Goal: Task Accomplishment & Management: Manage account settings

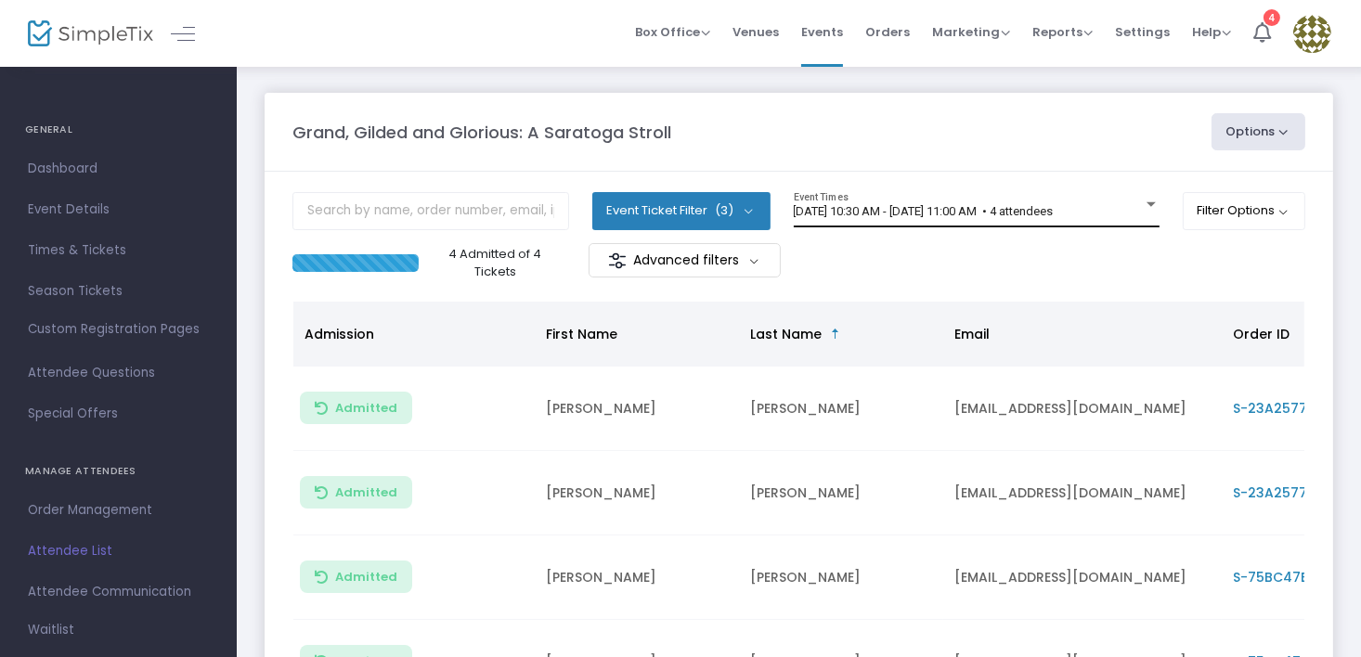
click at [1148, 201] on div at bounding box center [1151, 205] width 17 height 14
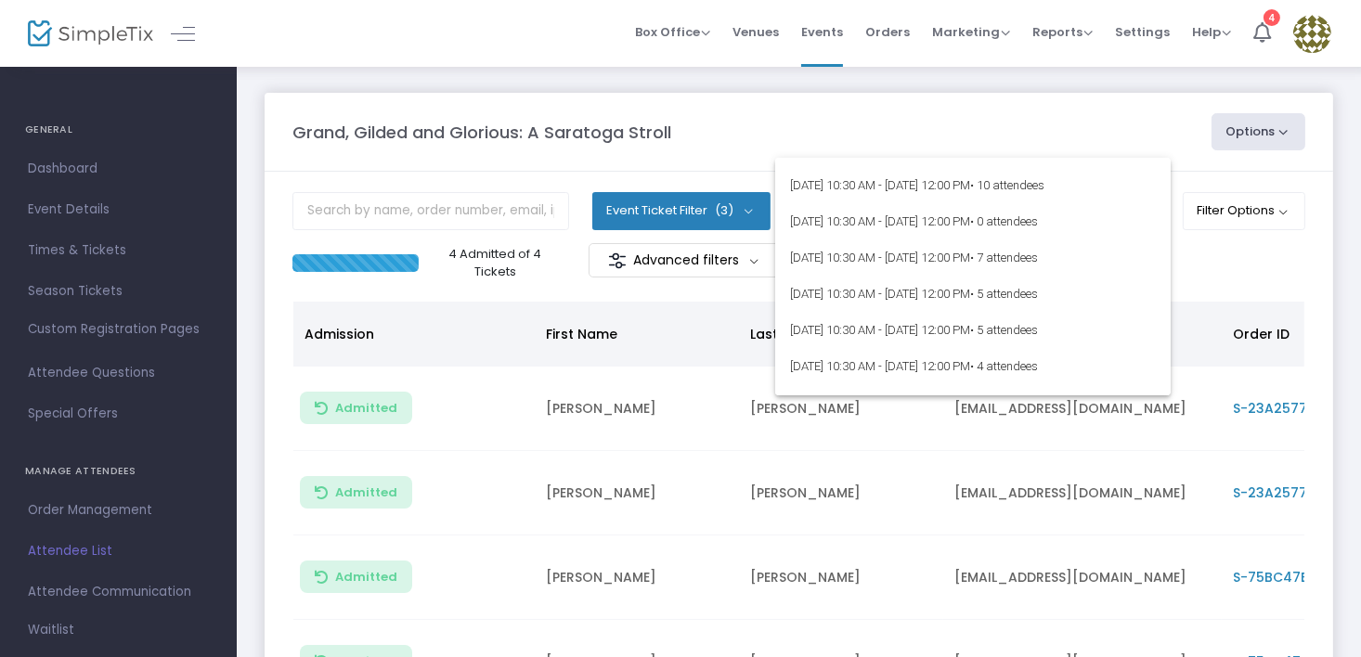
scroll to position [1579, 0]
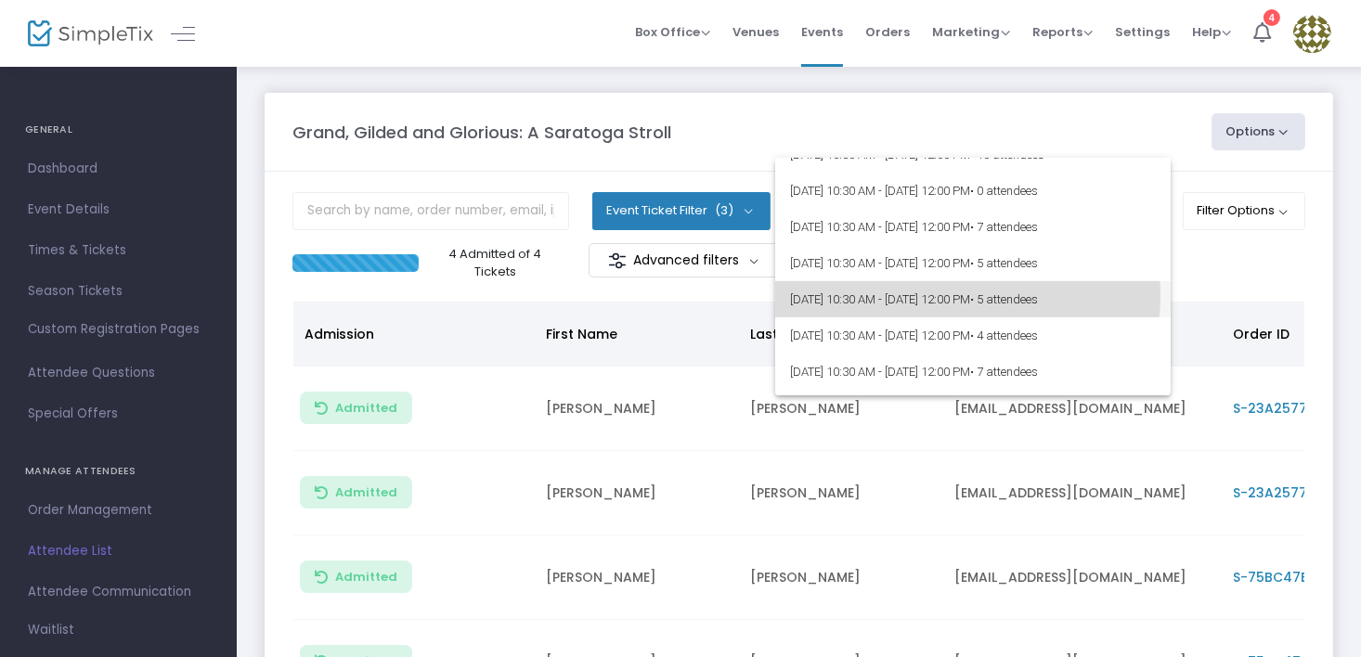
click at [947, 295] on span "[DATE] 10:30 AM - [DATE] 12:00 PM • 5 attendees" at bounding box center [973, 299] width 366 height 36
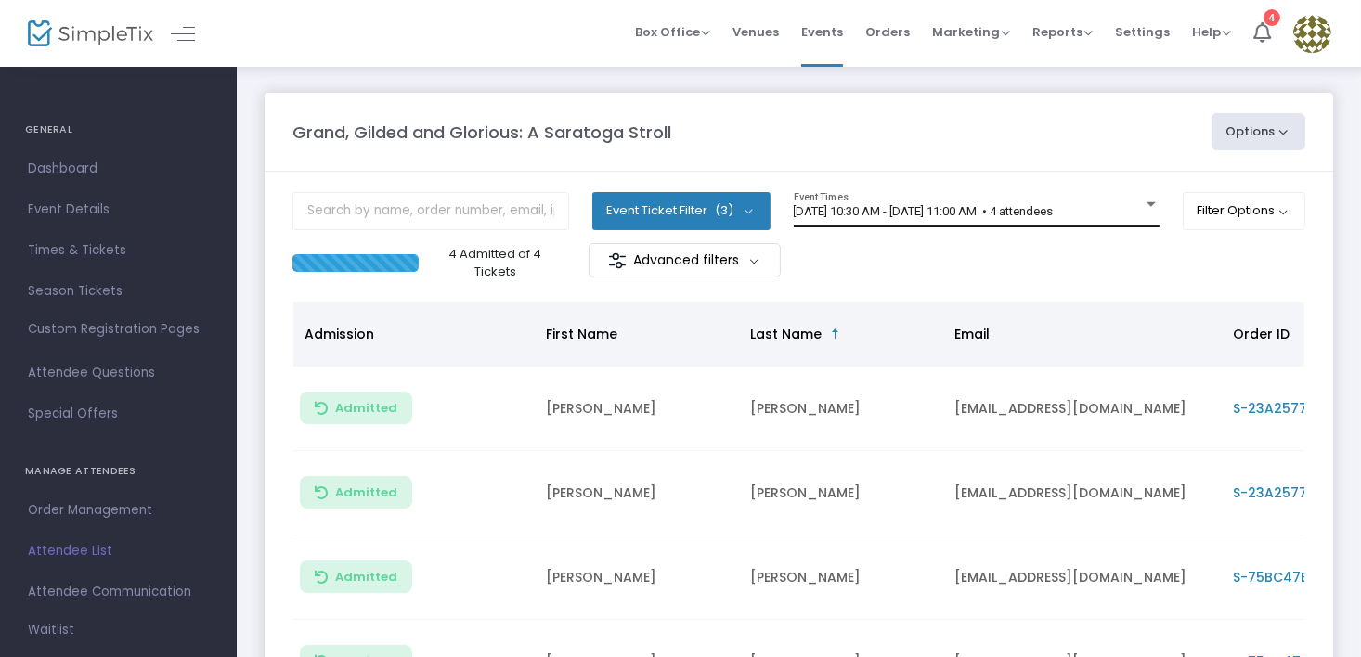
click at [1148, 202] on div at bounding box center [1151, 204] width 9 height 5
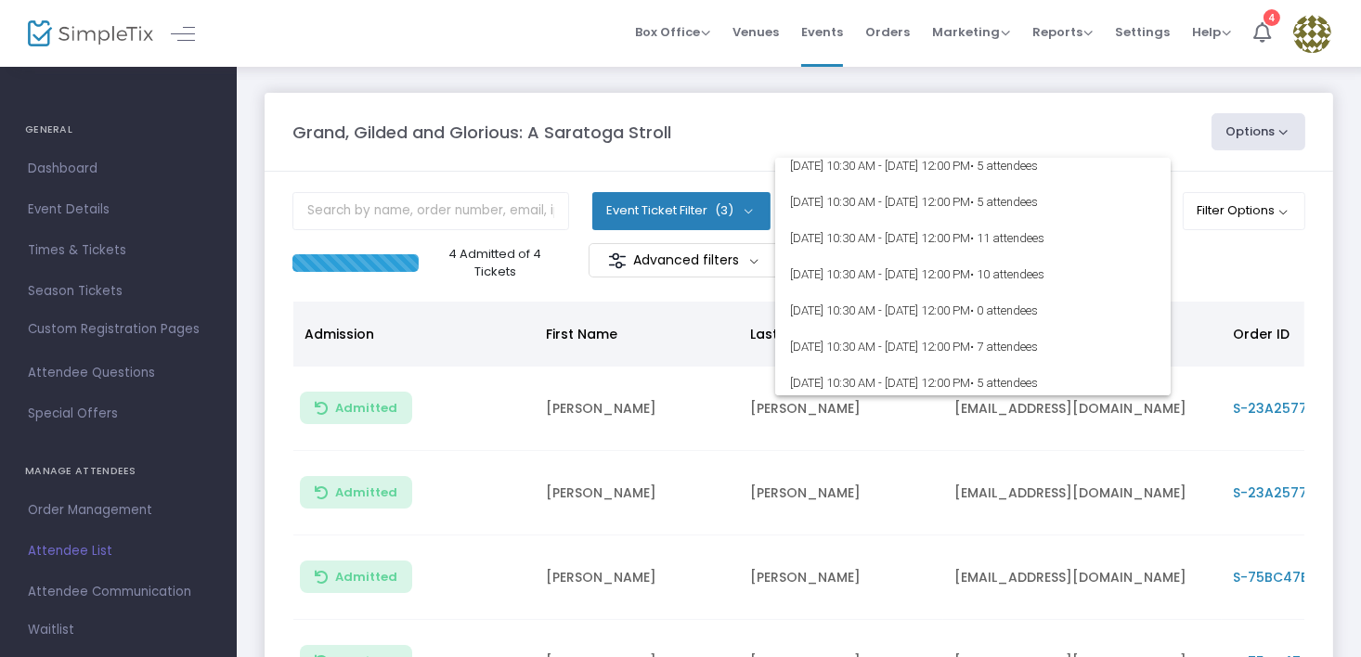
scroll to position [1579, 0]
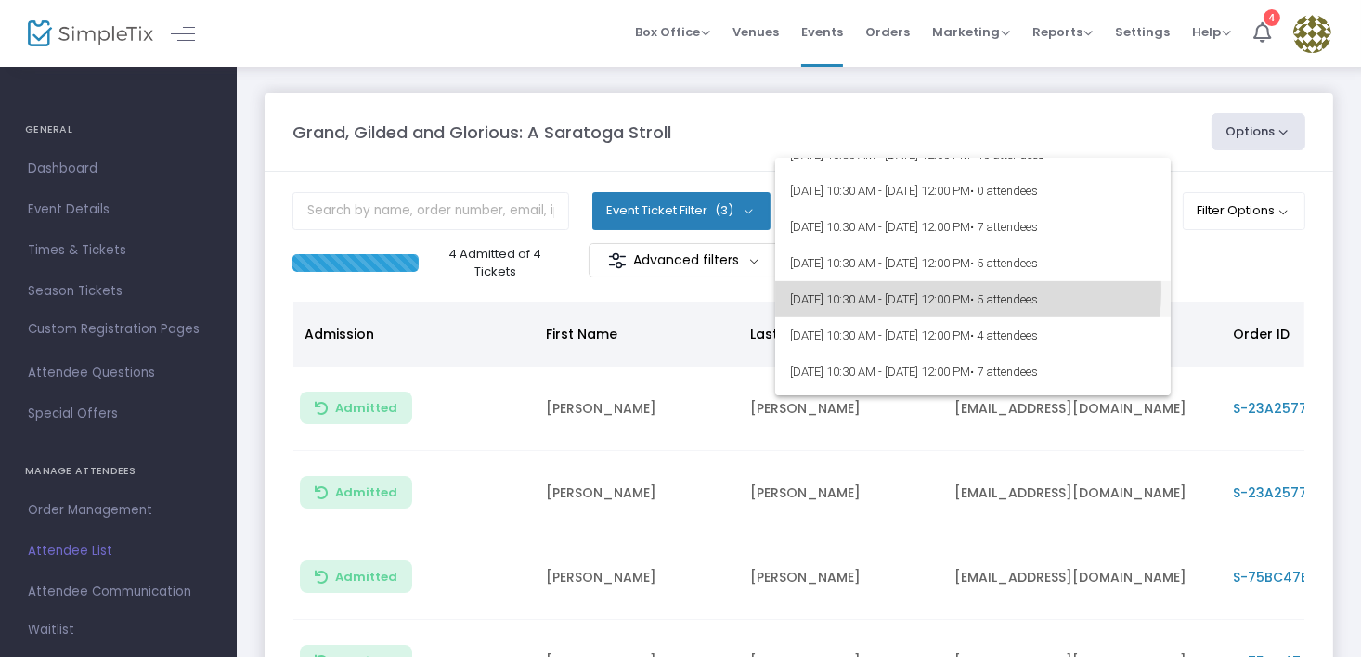
click at [965, 291] on span "8/22/2025 @ 10:30 AM - 8/22/2025 @ 12:00 PM • 5 attendees" at bounding box center [973, 299] width 366 height 36
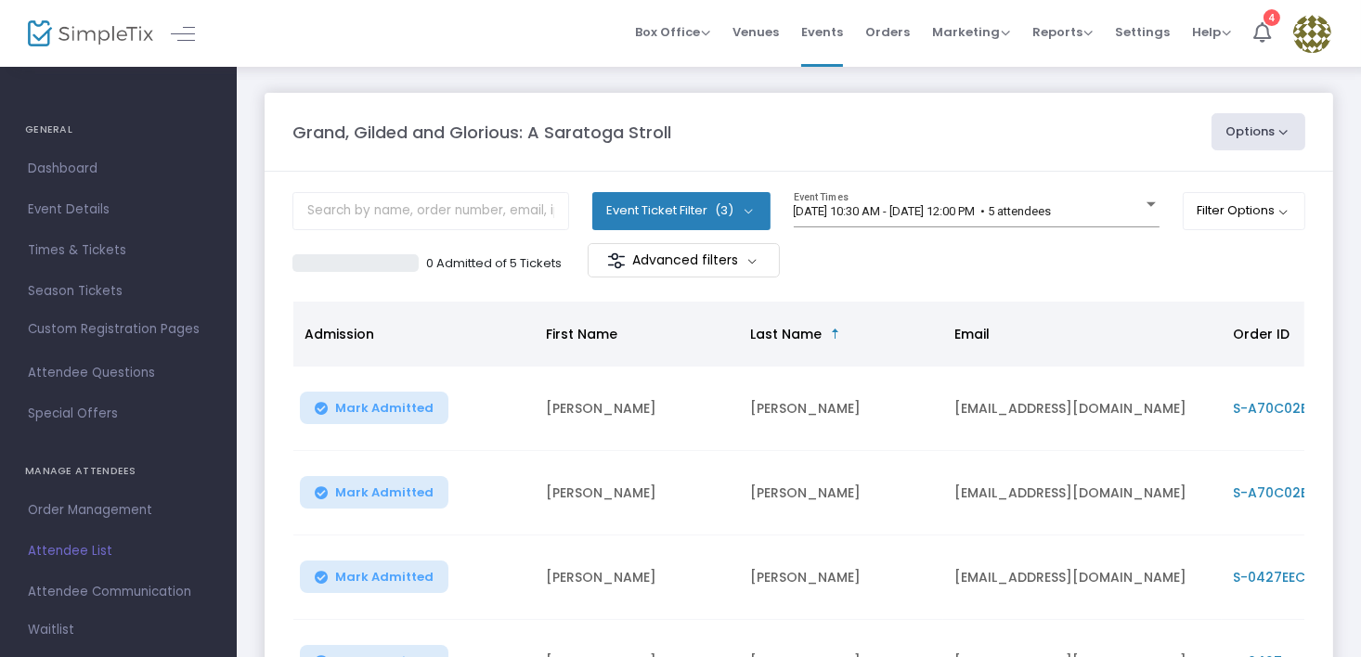
click at [1245, 126] on button "Options" at bounding box center [1259, 131] width 95 height 37
click at [1191, 180] on li "Export List" at bounding box center [1208, 187] width 171 height 36
radio input "false"
radio input "true"
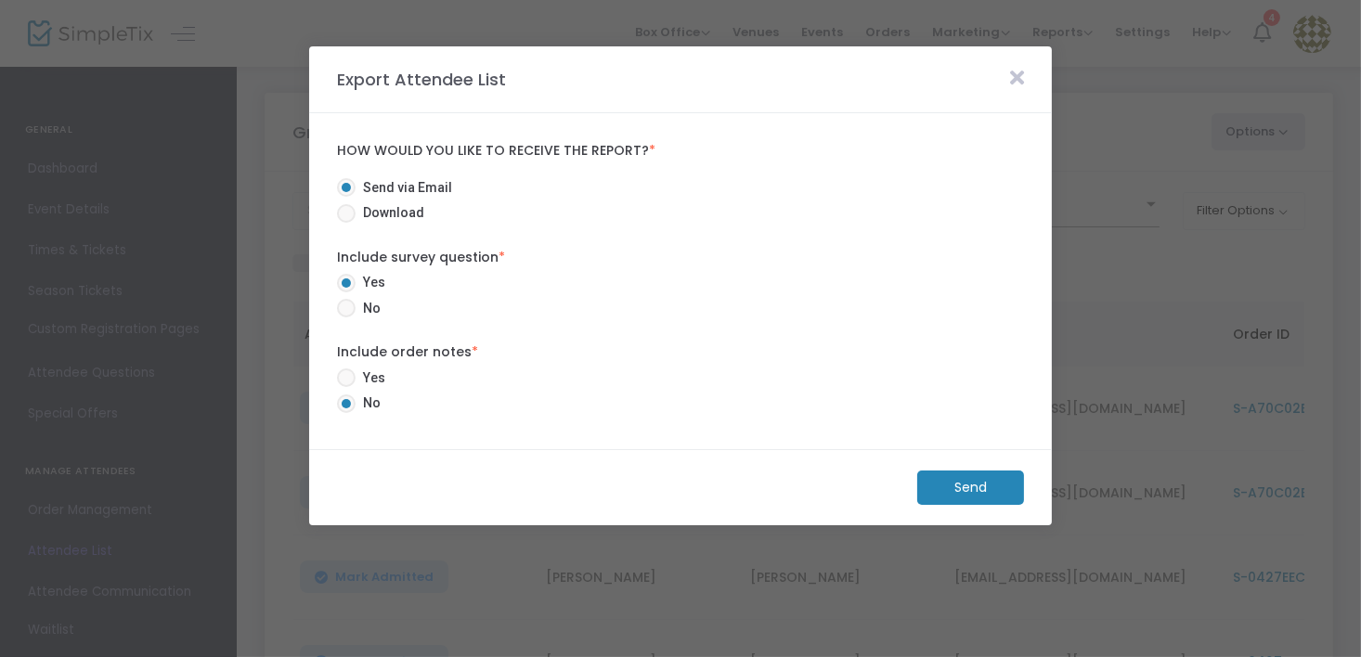
click at [963, 471] on m-button "Send" at bounding box center [971, 488] width 107 height 34
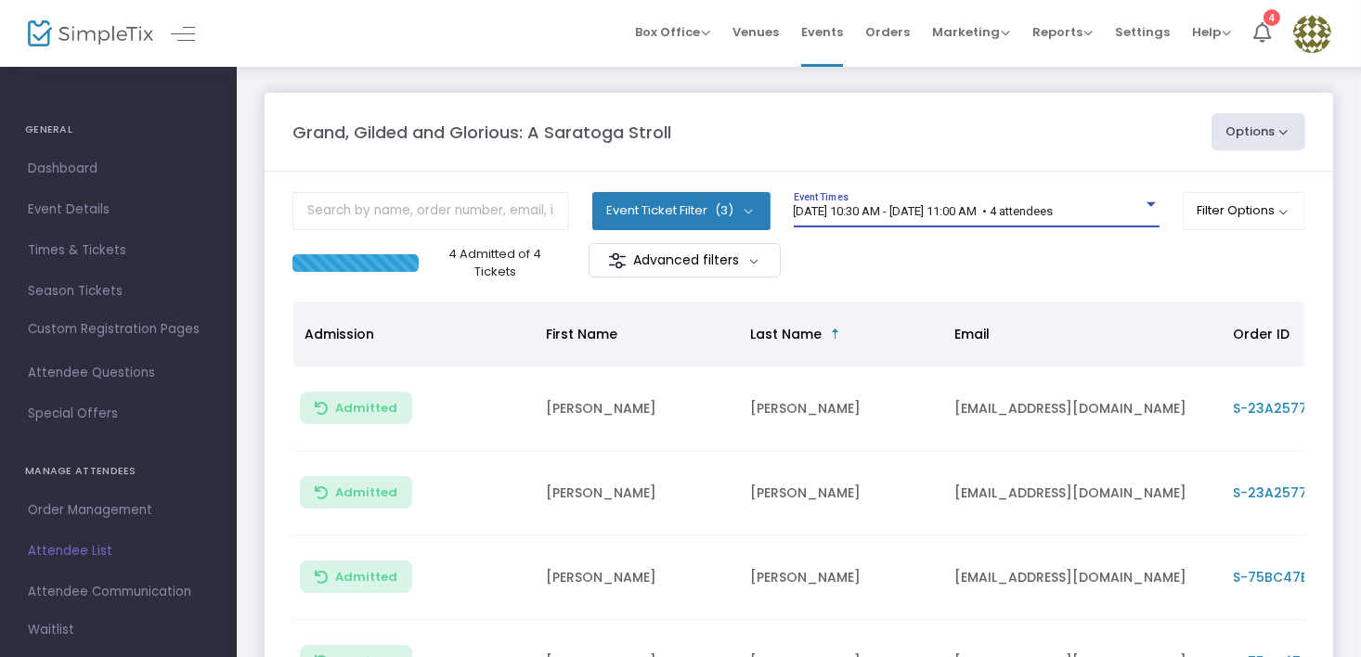
click at [1150, 203] on div at bounding box center [1151, 204] width 9 height 5
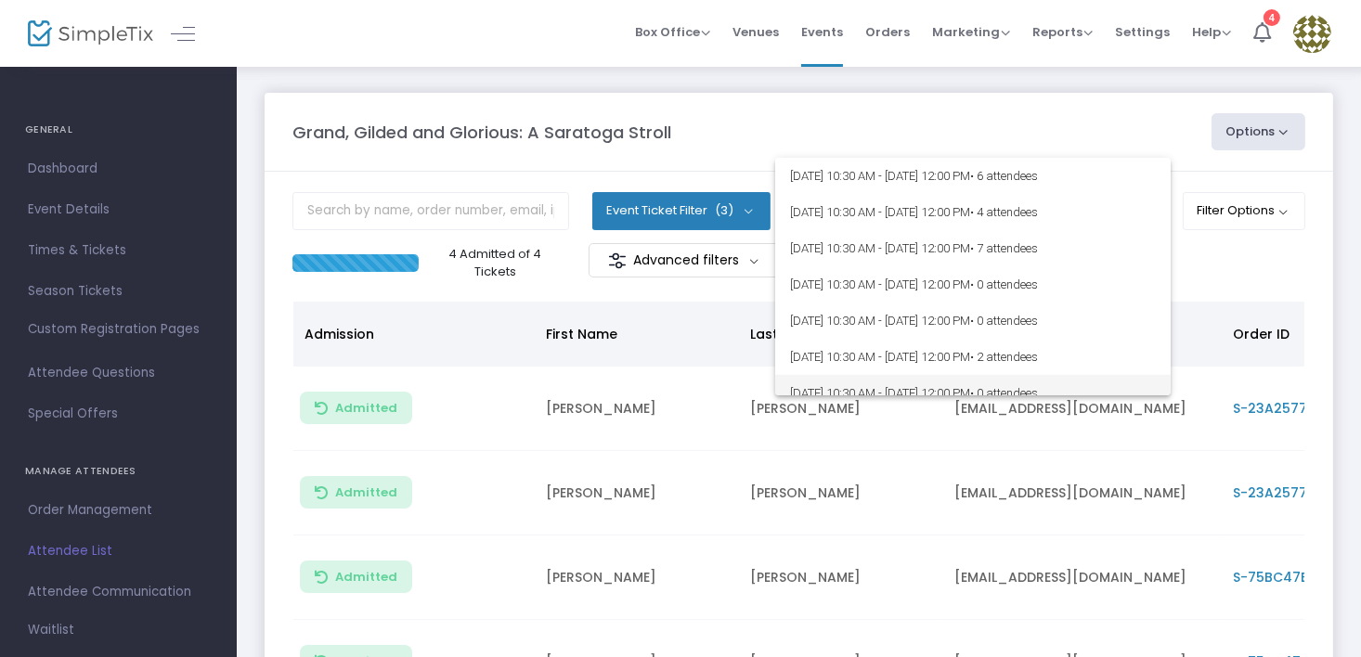
scroll to position [1672, 0]
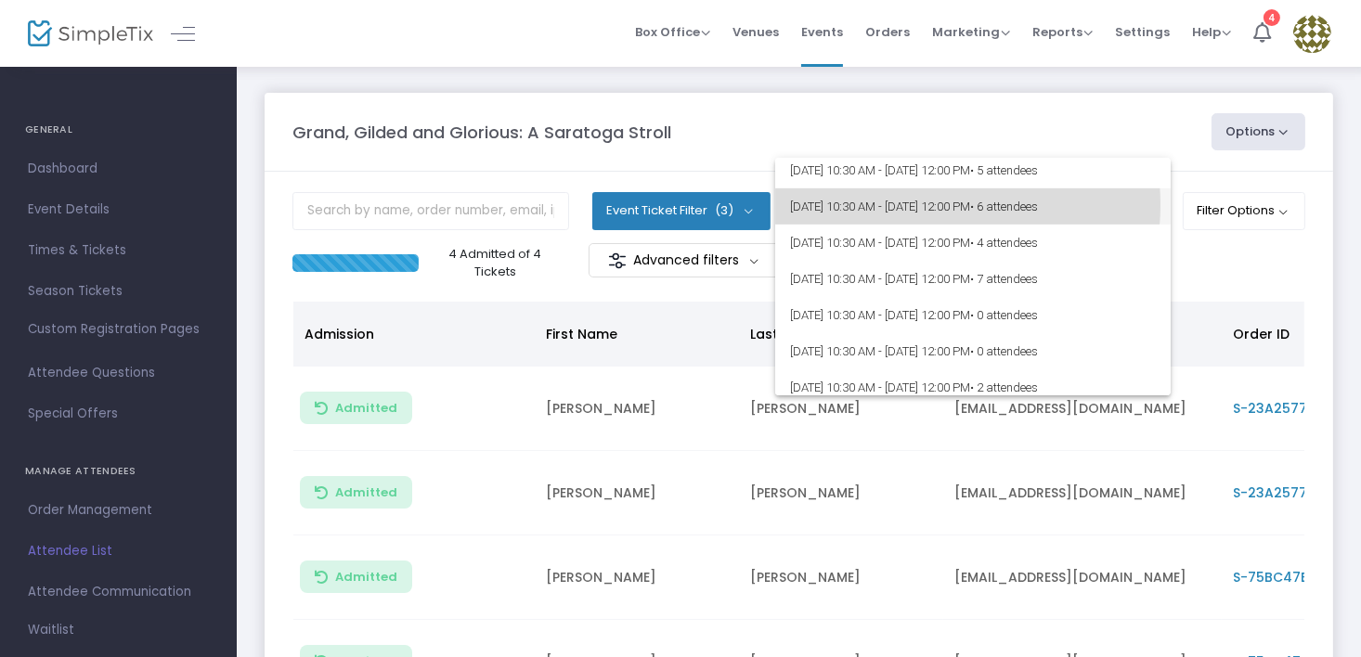
click at [921, 204] on span "8/22/2025 @ 10:30 AM - 8/22/2025 @ 12:00 PM • 6 attendees" at bounding box center [973, 207] width 366 height 36
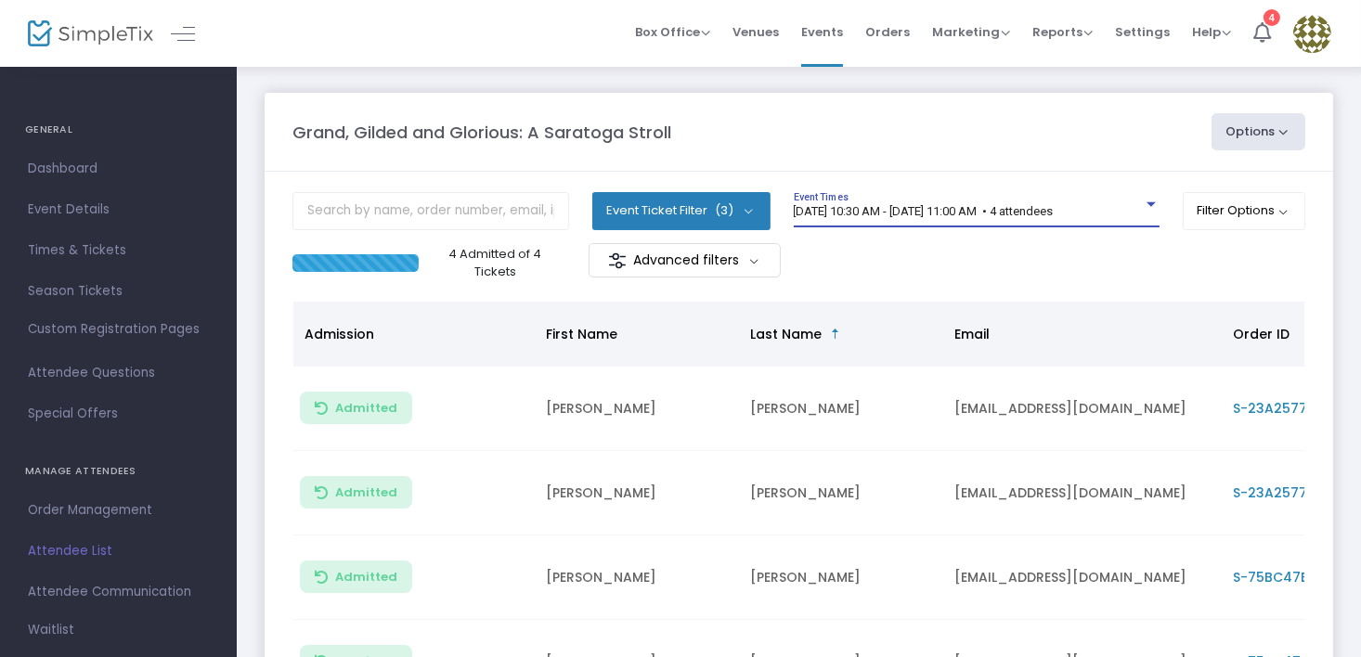
click at [1149, 203] on div at bounding box center [1151, 204] width 9 height 5
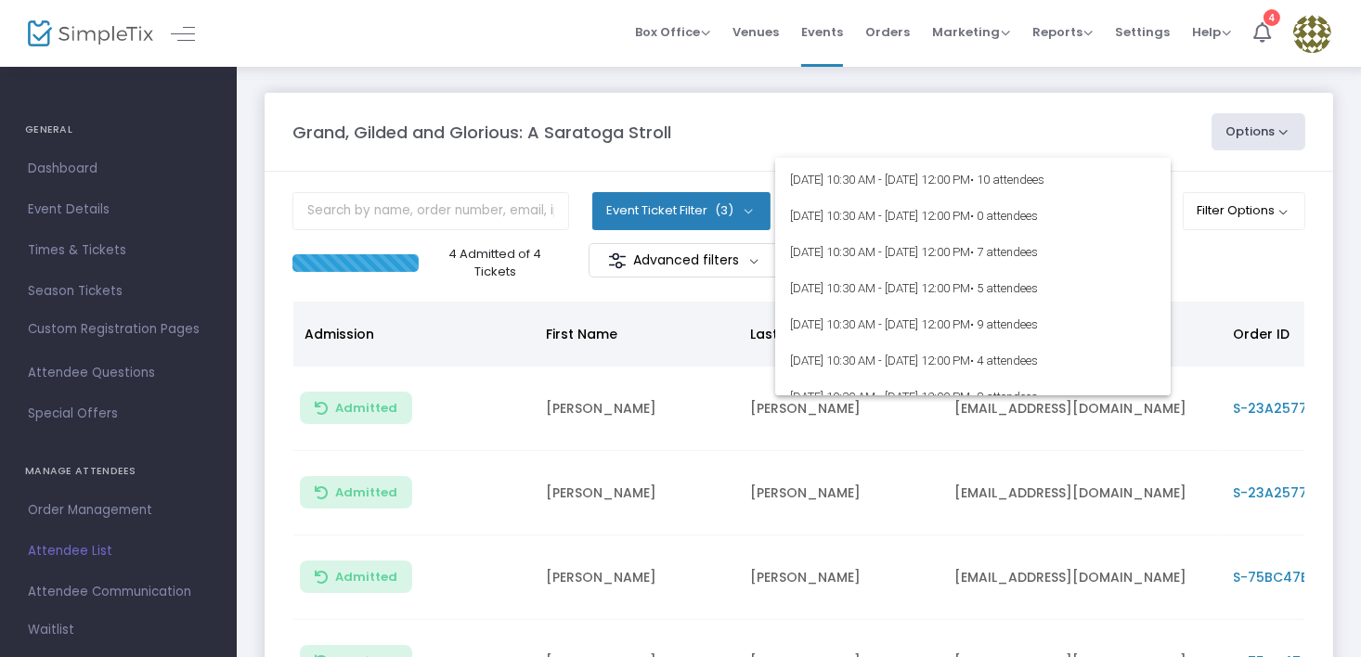
scroll to position [1579, 0]
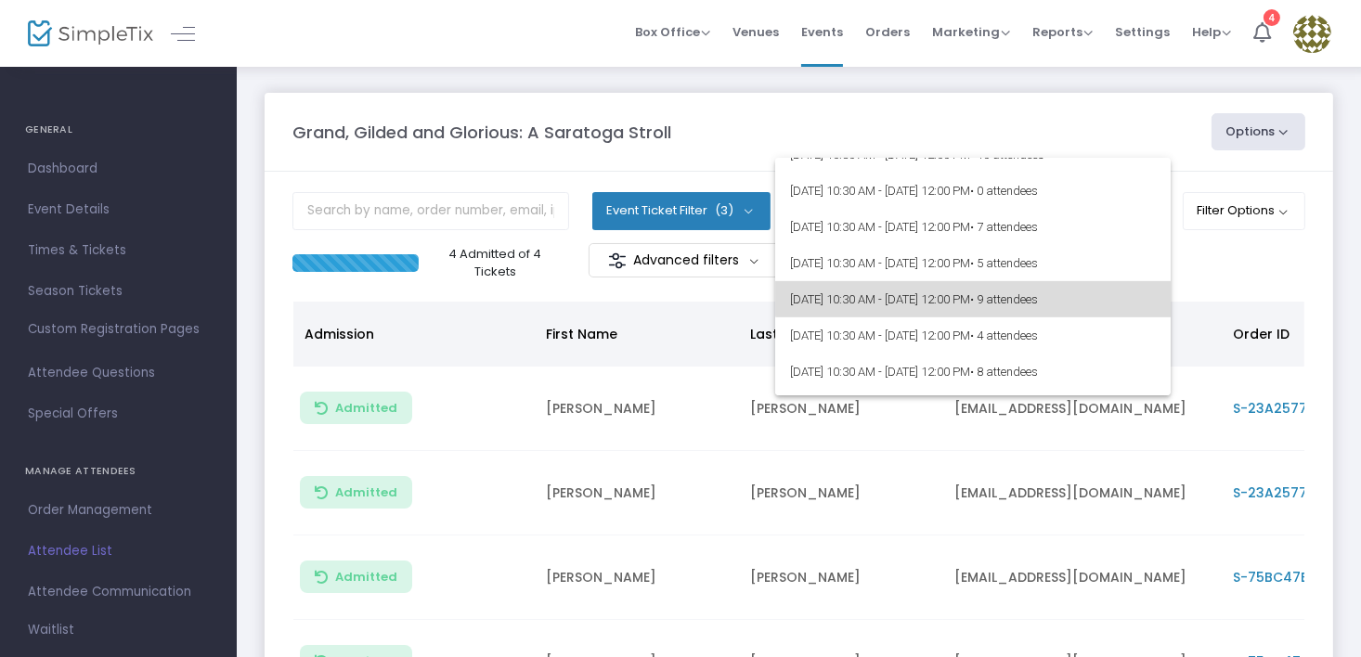
click at [1005, 293] on span "[DATE] 10:30 AM - [DATE] 12:00 PM • 9 attendees" at bounding box center [973, 299] width 366 height 36
